Goal: Information Seeking & Learning: Learn about a topic

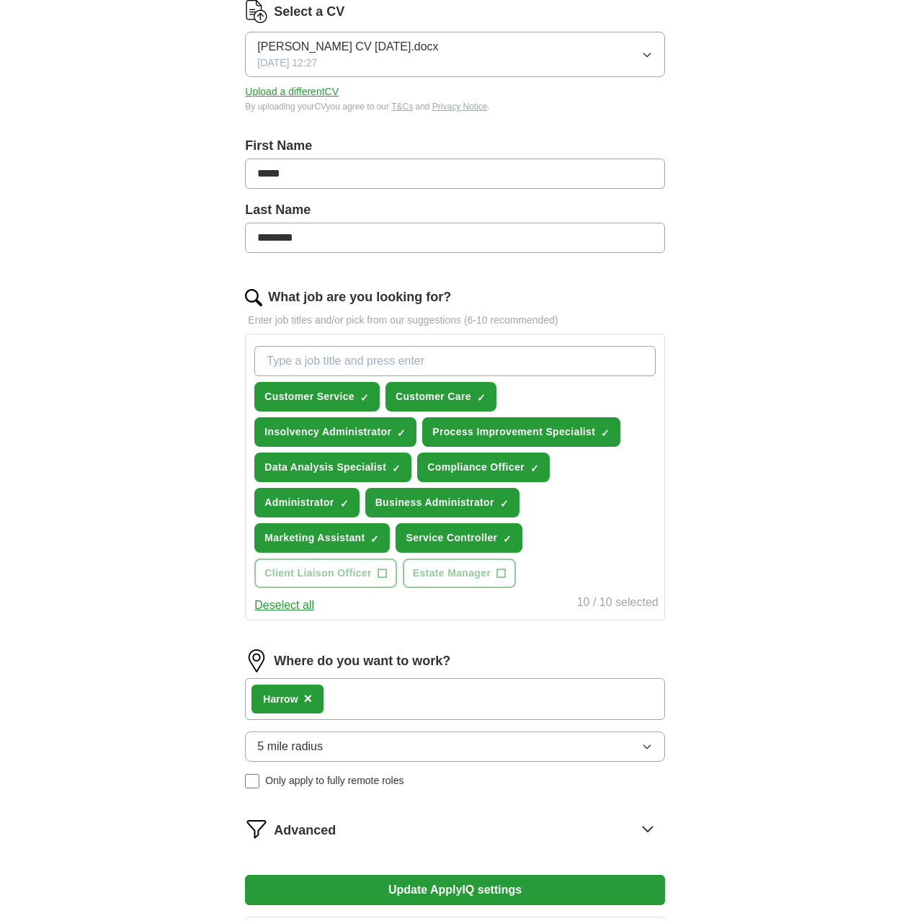
scroll to position [193, 0]
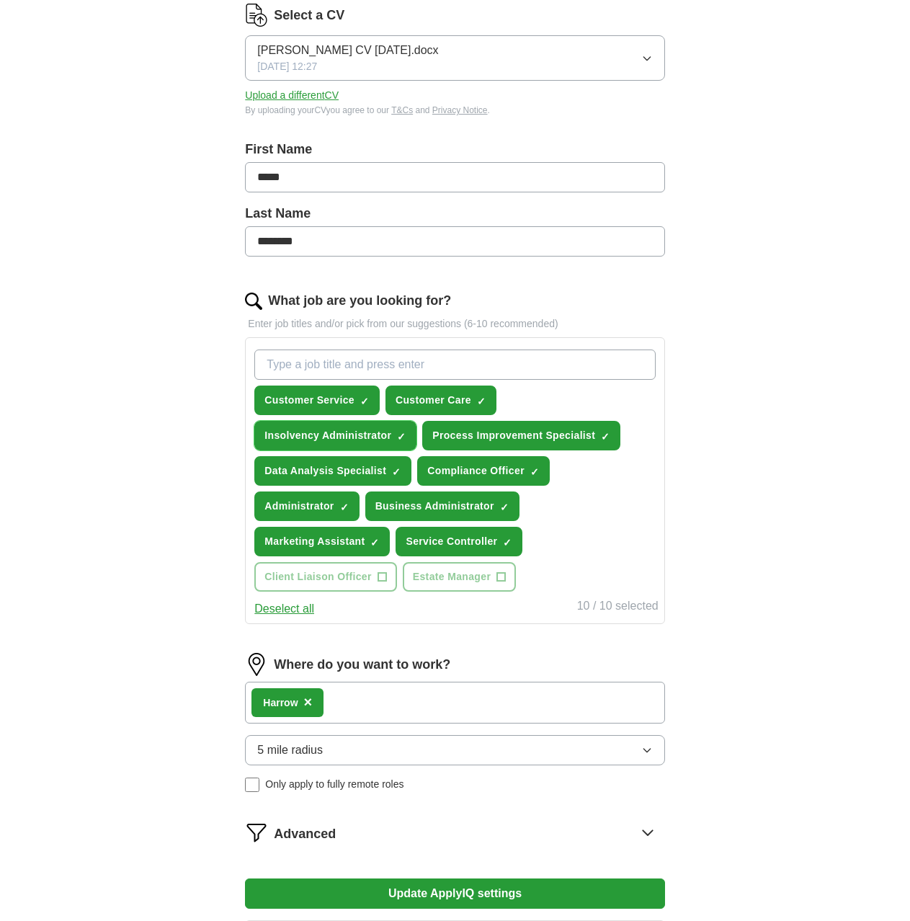
click at [0, 0] on span "×" at bounding box center [0, 0] width 0 height 0
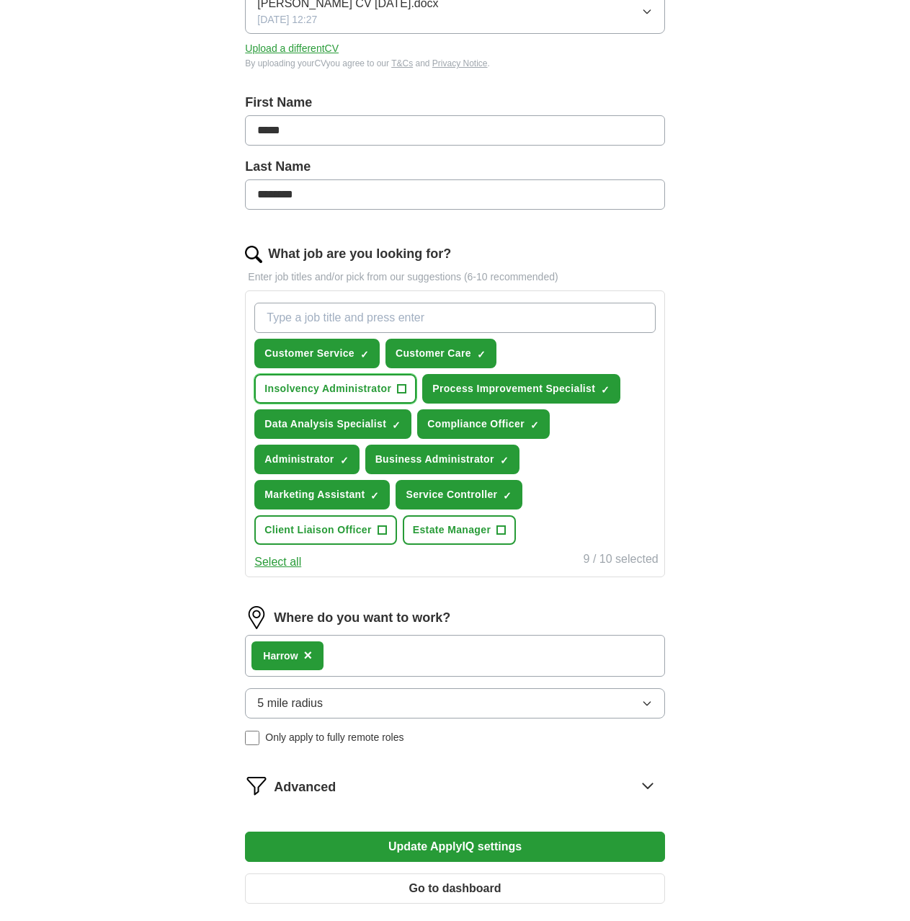
scroll to position [265, 0]
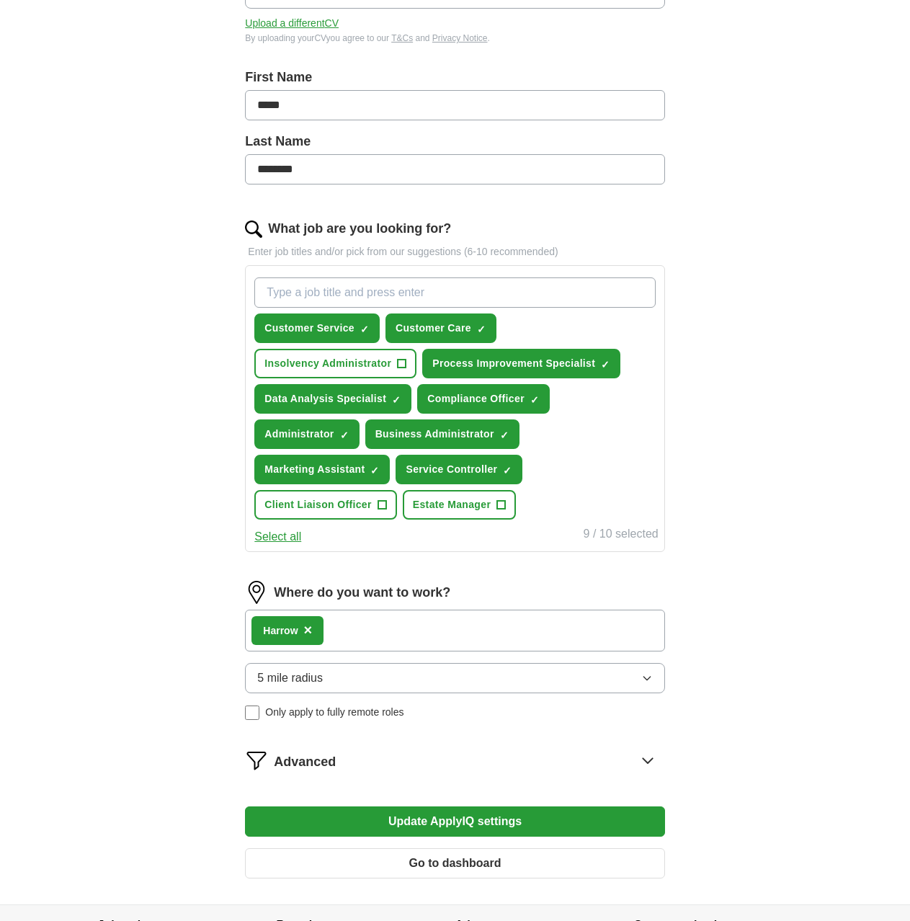
click at [355, 290] on input "What job are you looking for?" at bounding box center [454, 292] width 401 height 30
type input "Analyst"
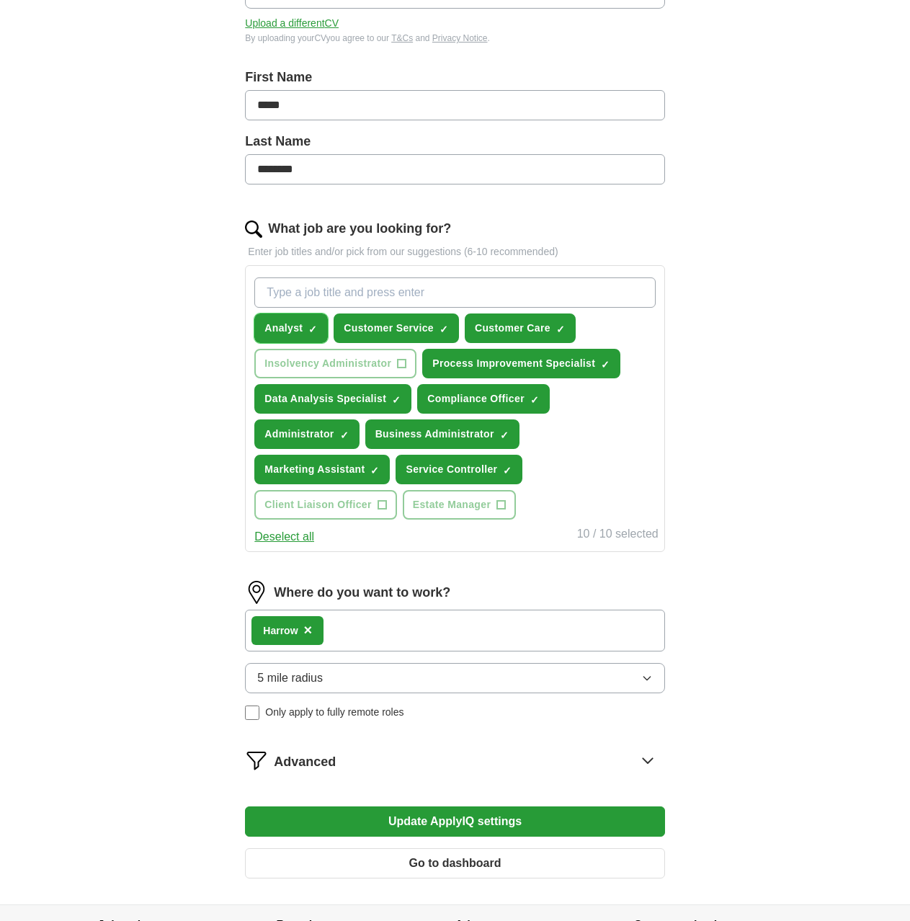
click at [0, 0] on span "×" at bounding box center [0, 0] width 0 height 0
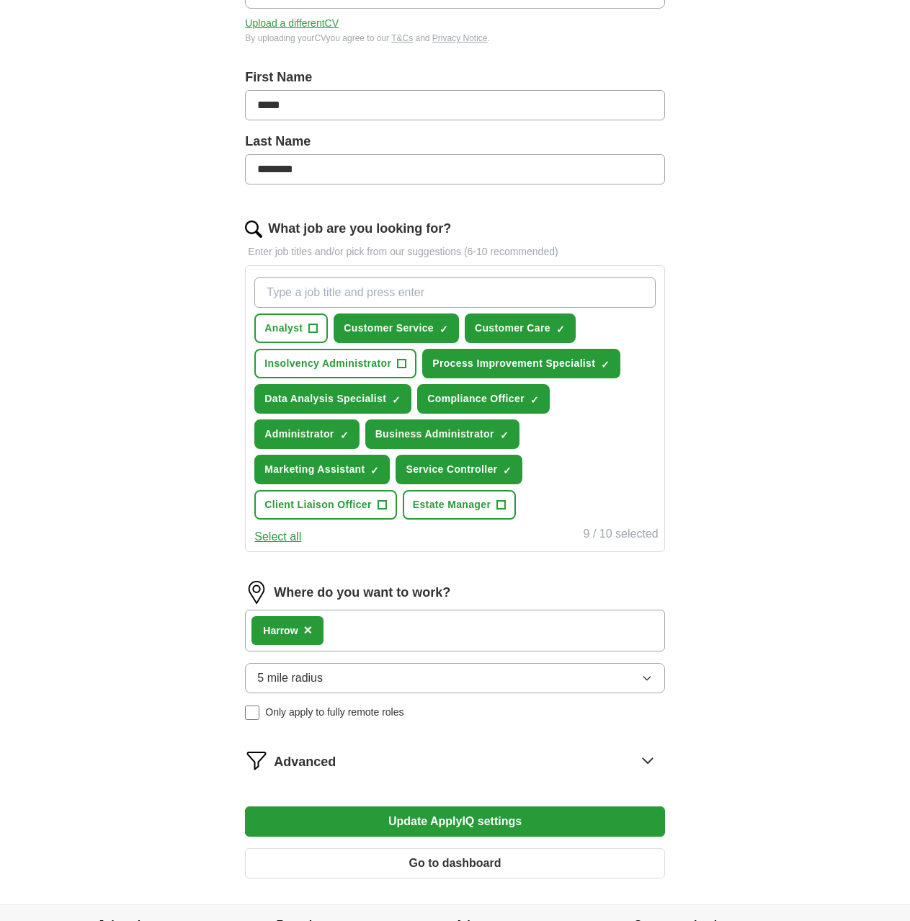
click at [322, 298] on input "What job are you looking for?" at bounding box center [454, 292] width 401 height 30
type input "Data Analyst"
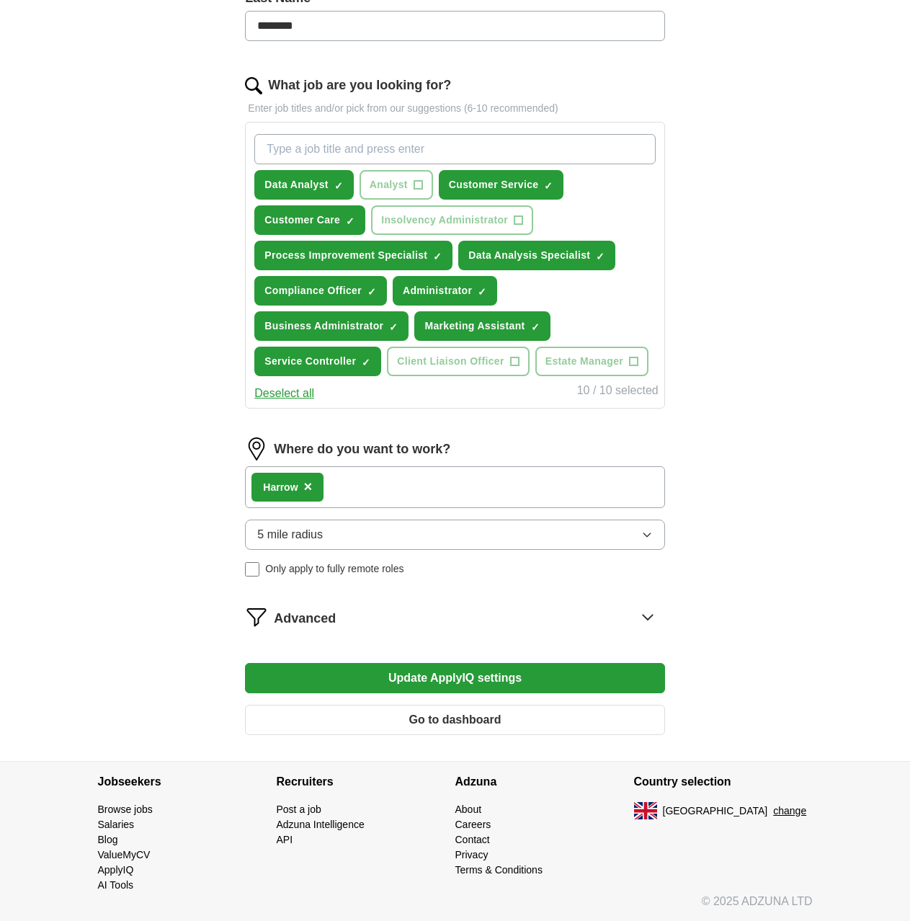
scroll to position [409, 0]
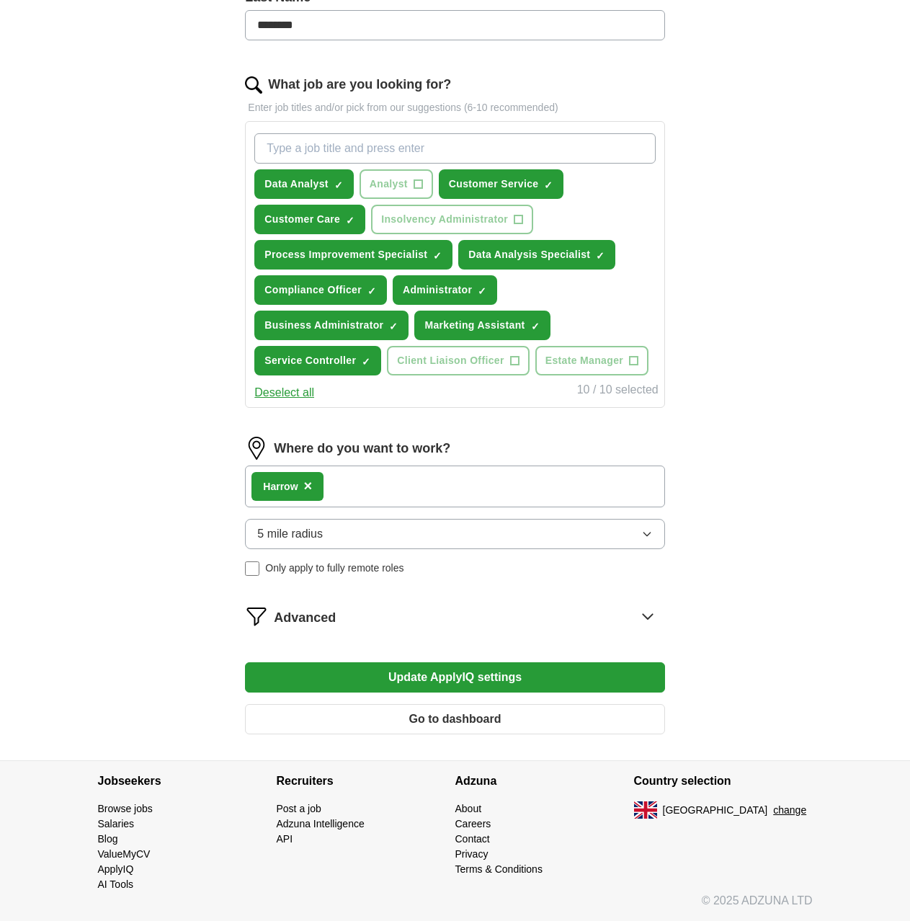
click at [389, 533] on button "5 mile radius" at bounding box center [454, 534] width 419 height 30
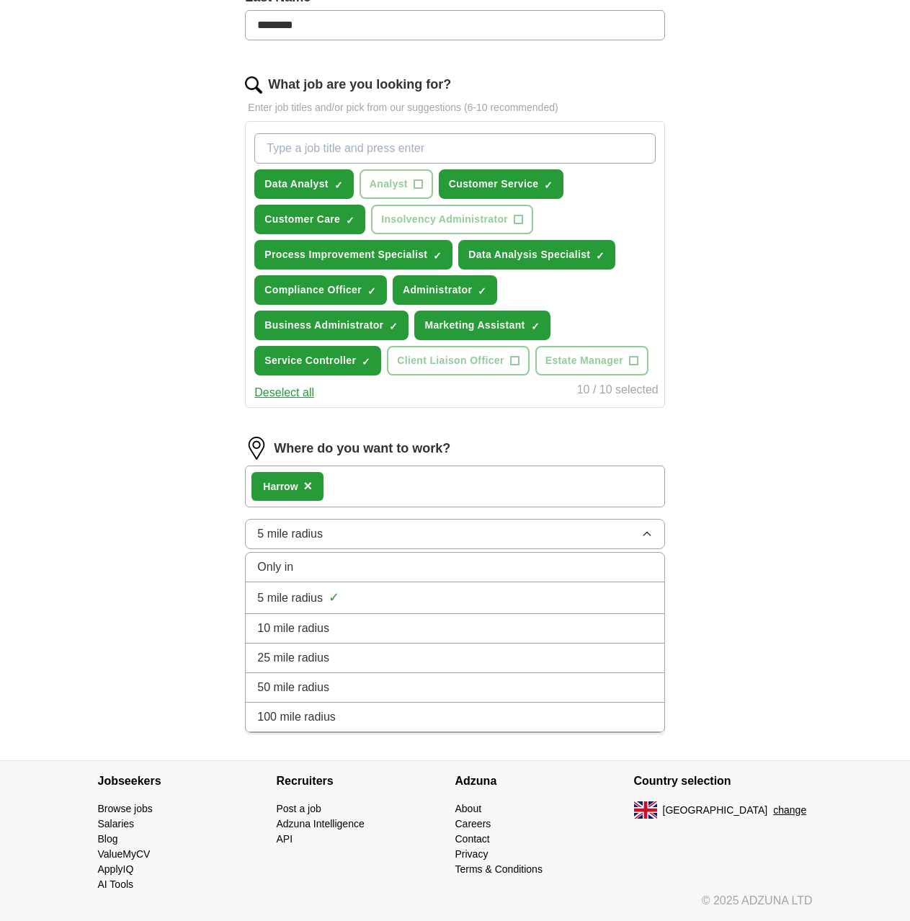
click at [298, 628] on span "10 mile radius" at bounding box center [293, 628] width 72 height 17
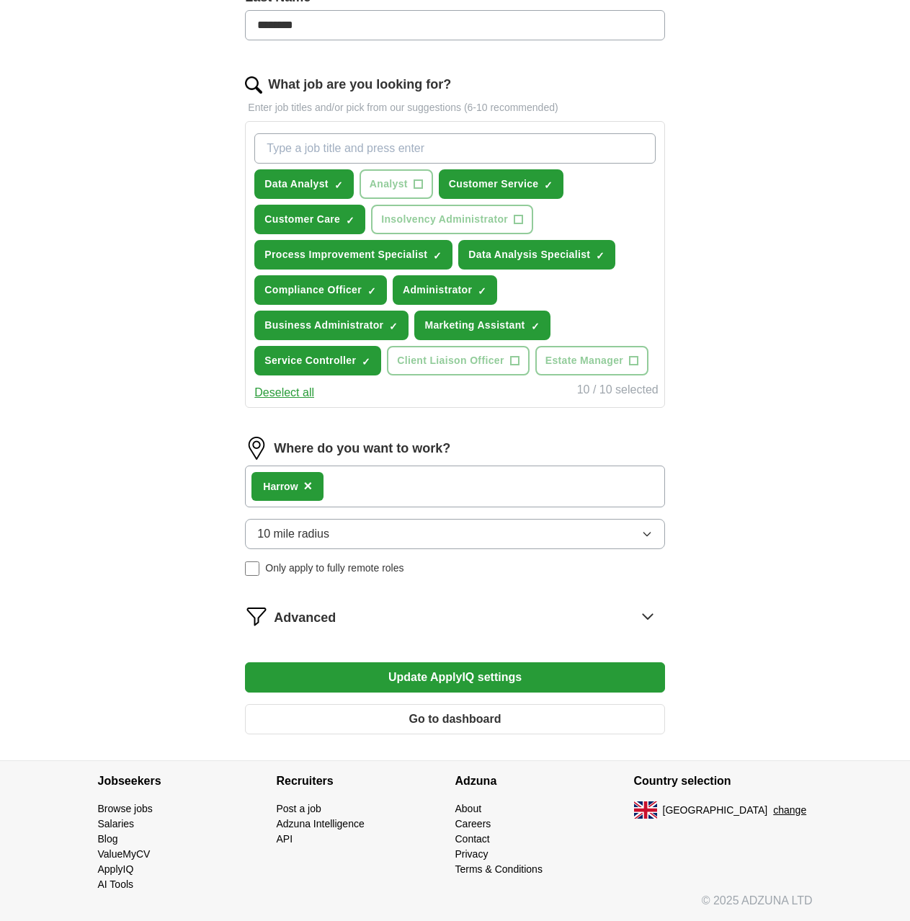
click at [429, 675] on button "Update ApplyIQ settings" at bounding box center [454, 677] width 419 height 30
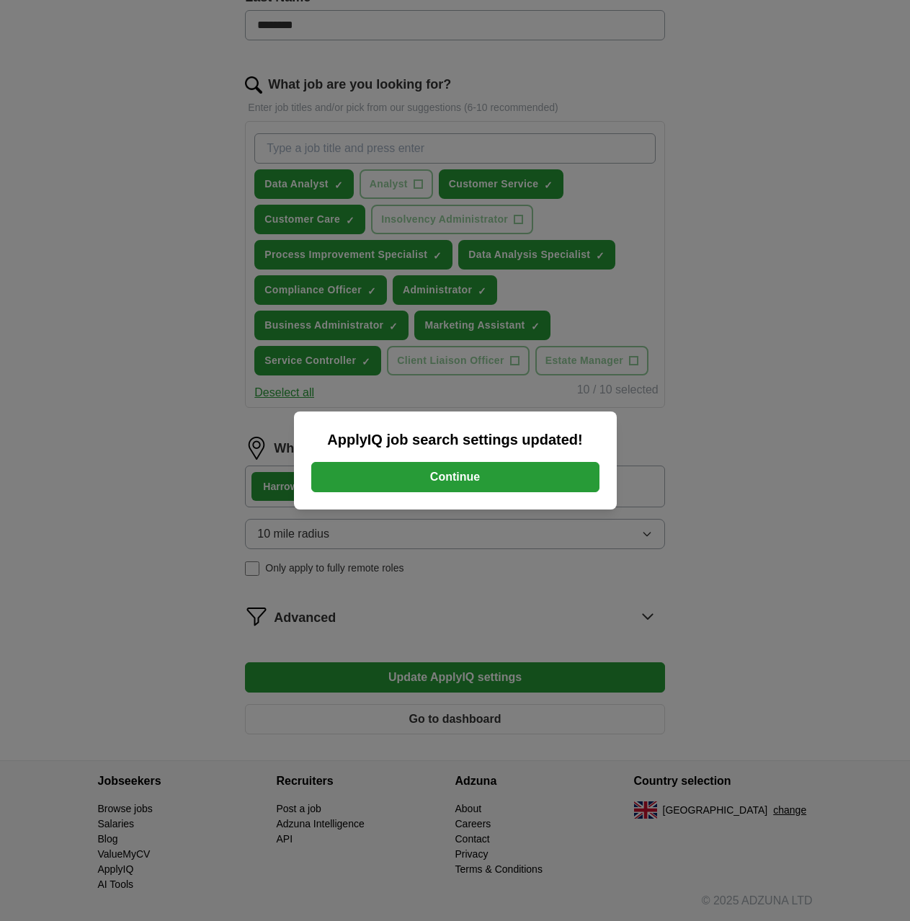
click at [469, 484] on button "Continue" at bounding box center [455, 477] width 288 height 30
